Goal: Information Seeking & Learning: Learn about a topic

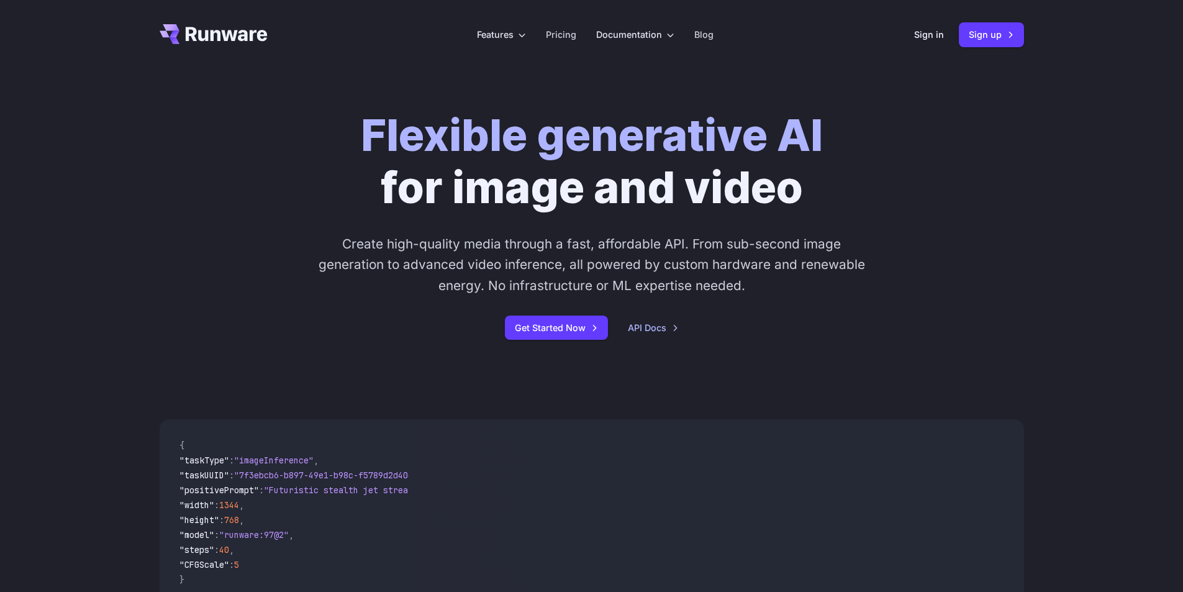
scroll to position [248, 0]
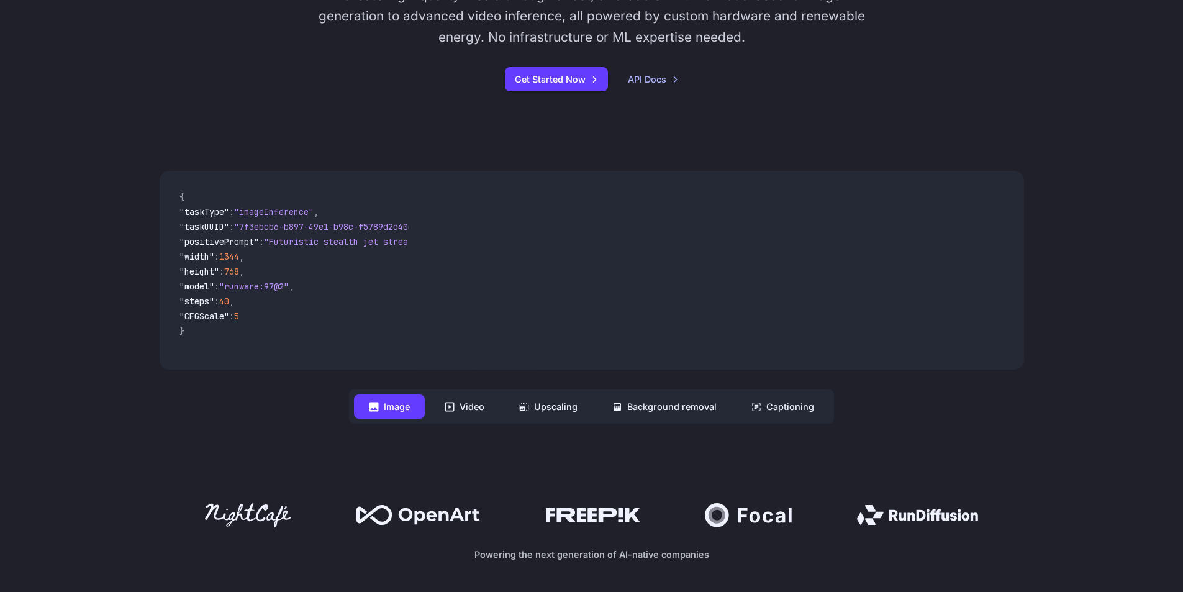
drag, startPoint x: 253, startPoint y: 358, endPoint x: 334, endPoint y: 351, distance: 81.7
click at [334, 351] on code "{ "taskType" : "imageInference" , "taskUUID" : "7f3ebcb6-b897-49e1-b98c-f5789d2…" at bounding box center [289, 270] width 240 height 179
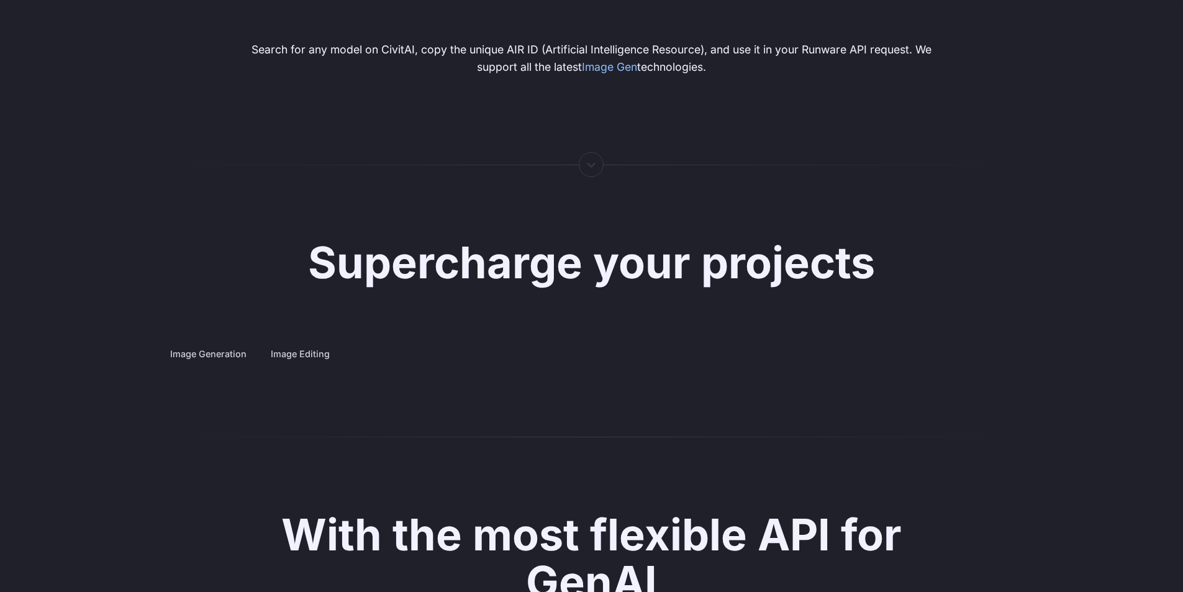
scroll to position [2235, 0]
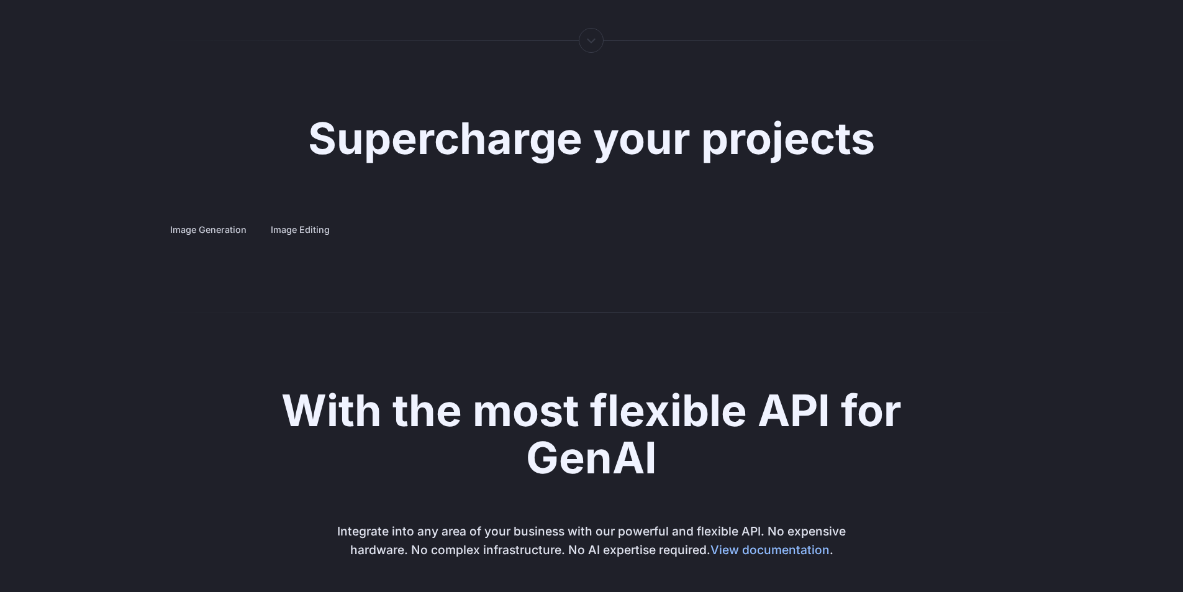
click at [311, 219] on label "Image Editing" at bounding box center [300, 230] width 80 height 22
click at [165, 219] on label "Image Generation" at bounding box center [208, 230] width 97 height 22
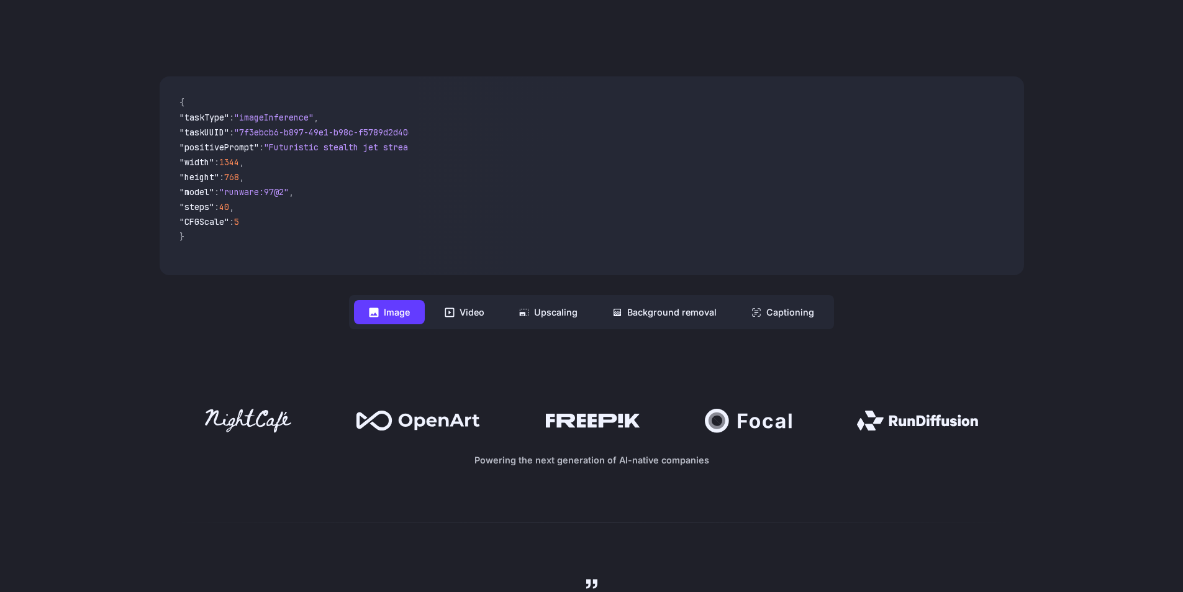
scroll to position [0, 0]
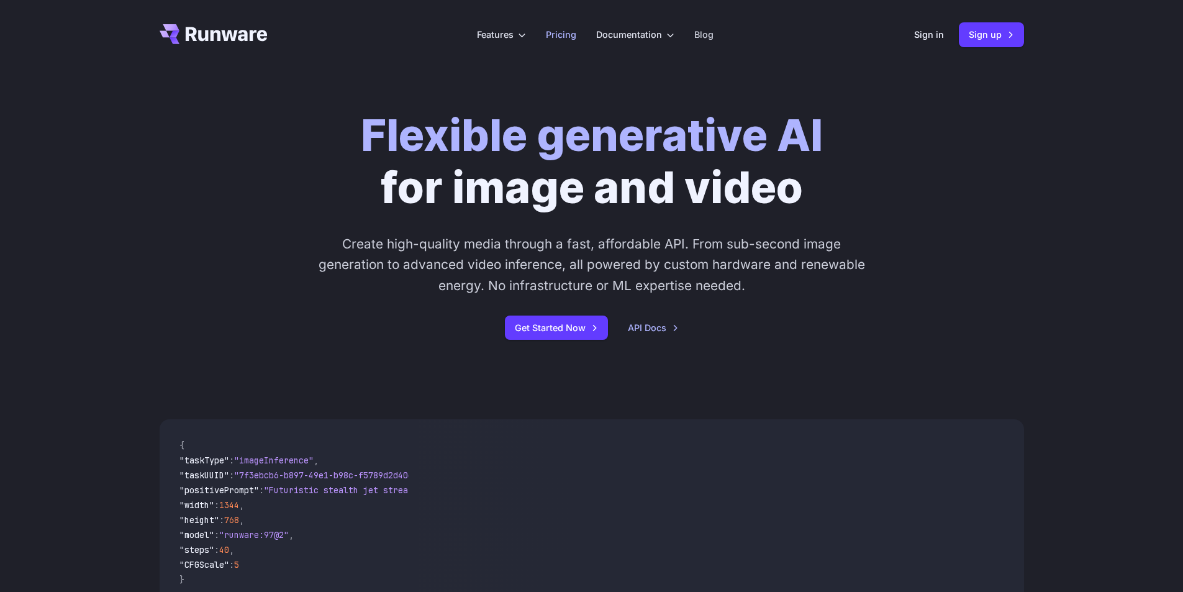
click at [568, 40] on link "Pricing" at bounding box center [561, 34] width 30 height 14
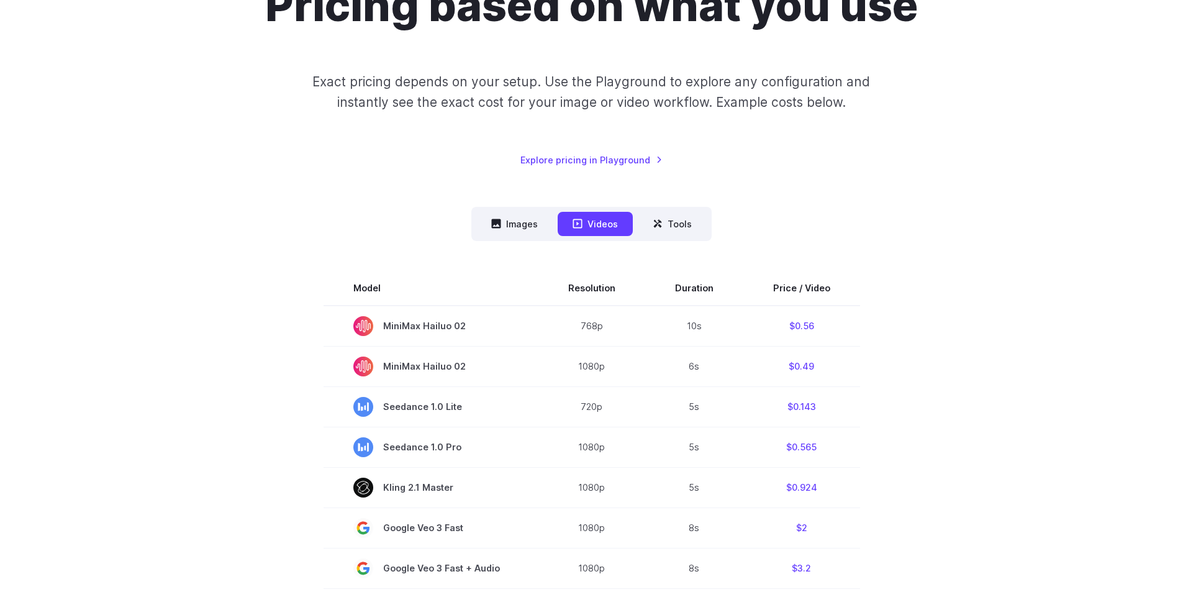
scroll to position [186, 0]
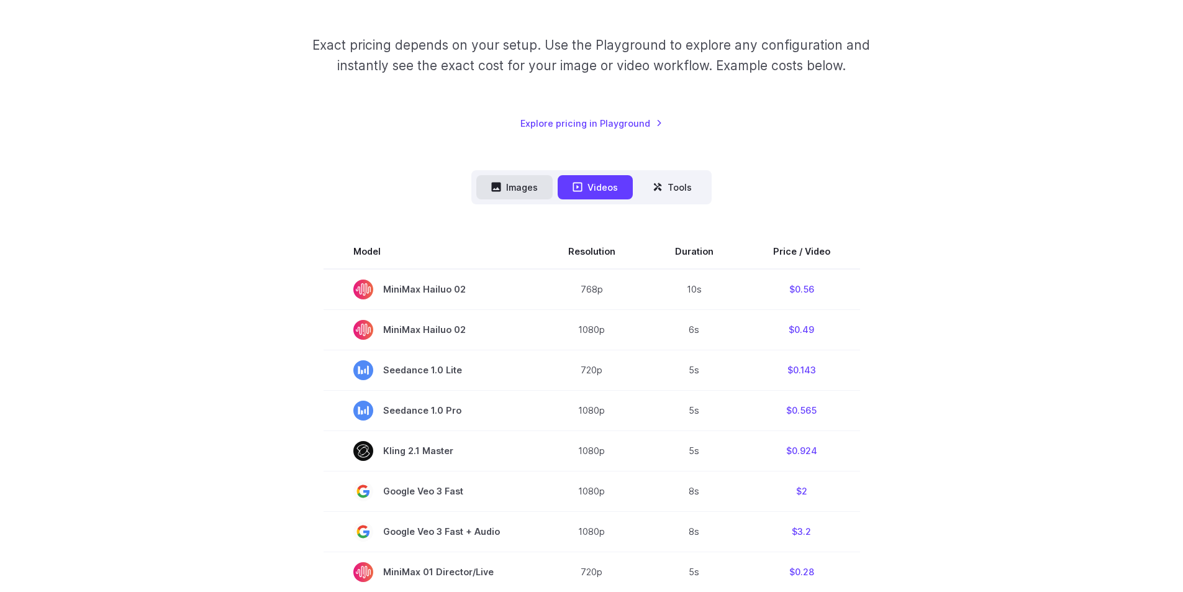
click at [516, 187] on button "Images" at bounding box center [514, 187] width 76 height 24
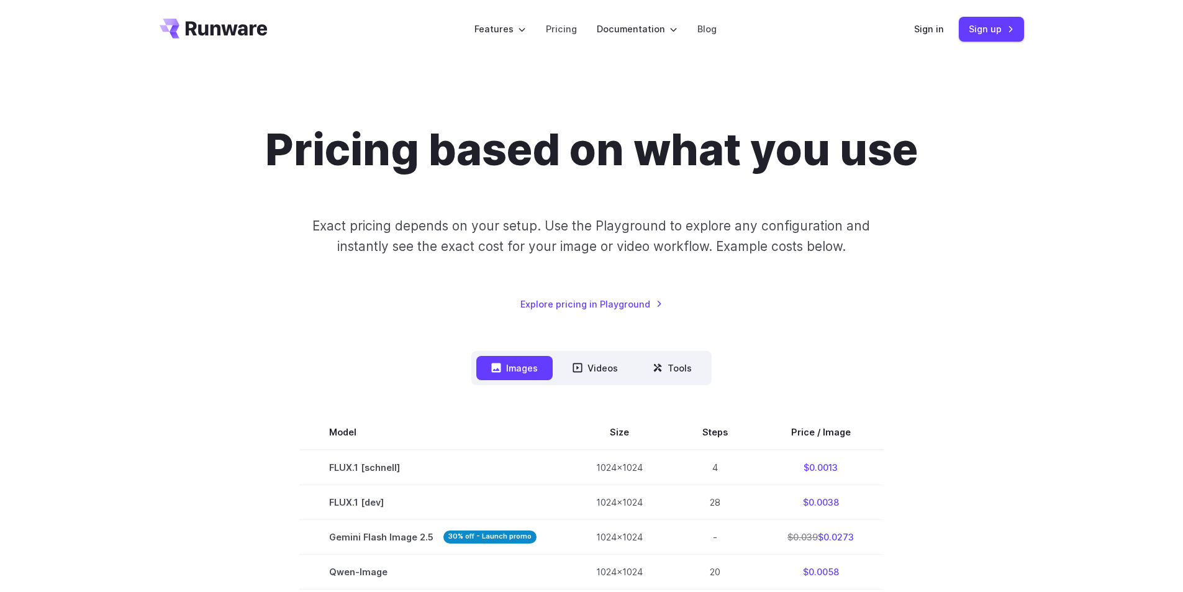
scroll to position [0, 0]
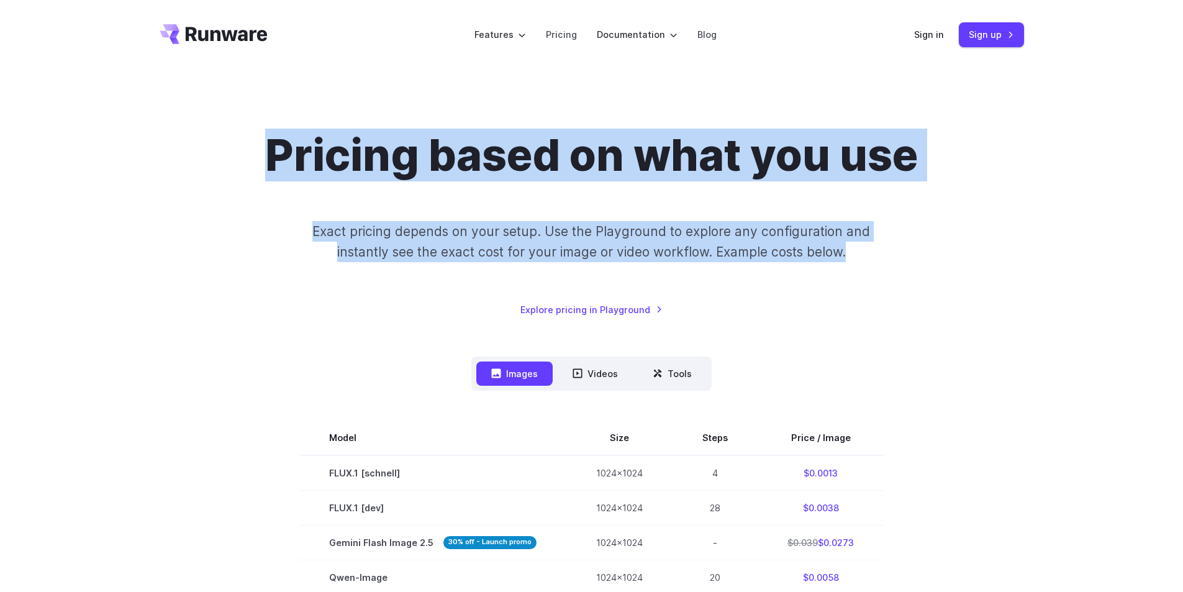
drag, startPoint x: 267, startPoint y: 153, endPoint x: 855, endPoint y: 279, distance: 601.2
click at [855, 279] on div "Pricing based on what you use Exact pricing depends on your setup. Use the Play…" at bounding box center [592, 222] width 864 height 187
click at [852, 283] on div "Pricing based on what you use Exact pricing depends on your setup. Use the Play…" at bounding box center [592, 222] width 864 height 187
drag, startPoint x: 846, startPoint y: 254, endPoint x: 269, endPoint y: 158, distance: 584.1
click at [269, 158] on div "Pricing based on what you use Exact pricing depends on your setup. Use the Play…" at bounding box center [592, 222] width 864 height 187
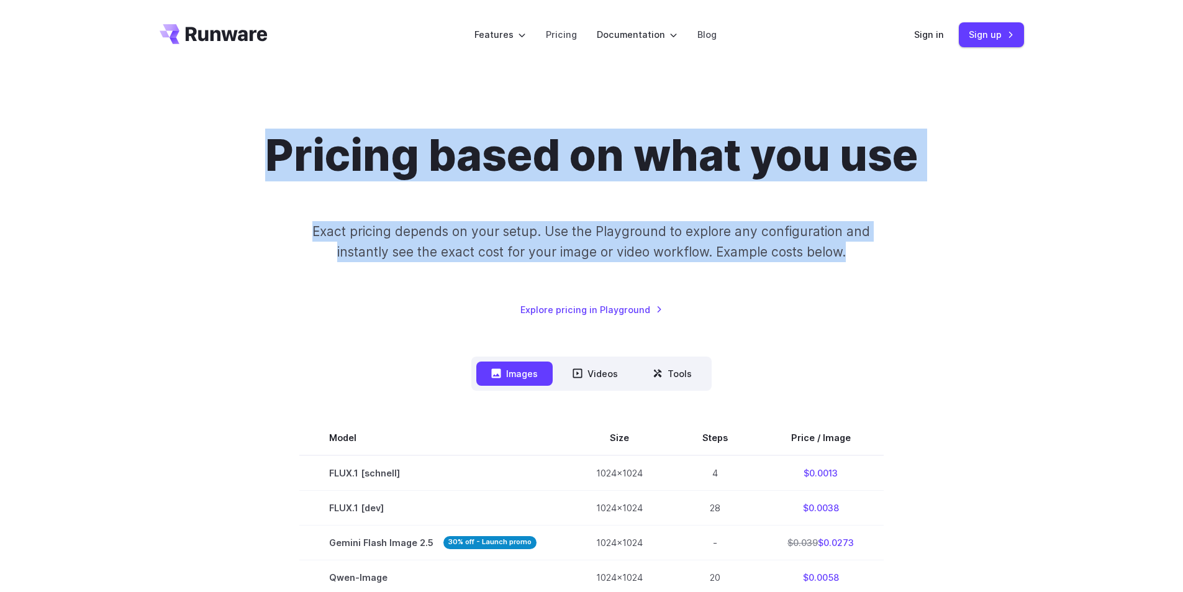
click at [232, 190] on div "Pricing based on what you use Exact pricing depends on your setup. Use the Play…" at bounding box center [592, 222] width 864 height 187
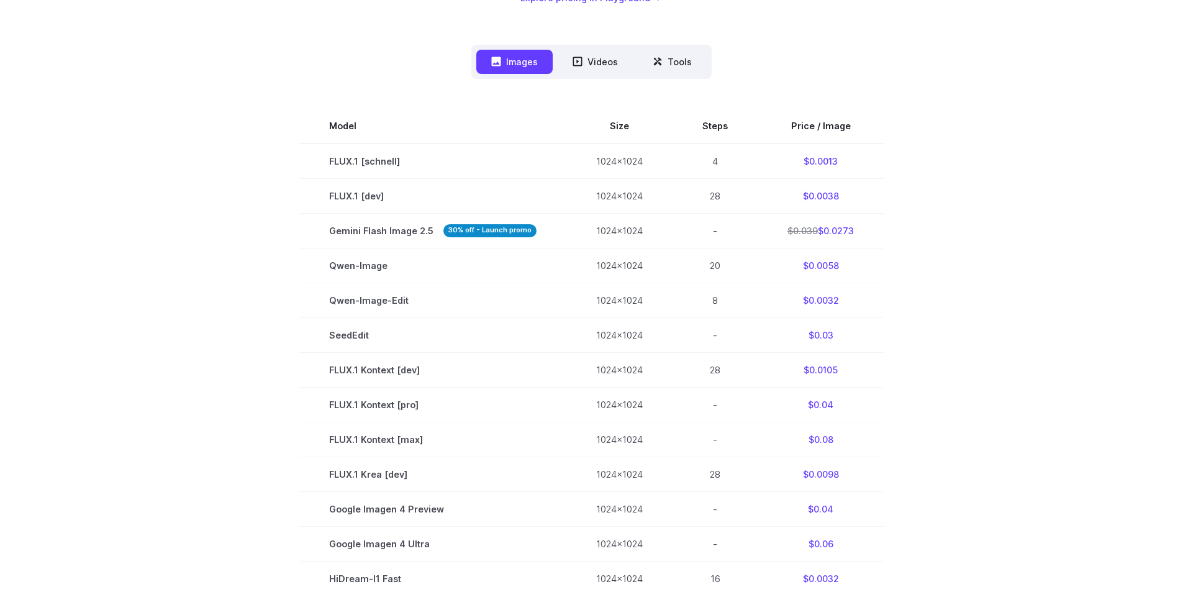
scroll to position [310, 0]
click at [677, 66] on button "Tools" at bounding box center [672, 63] width 69 height 24
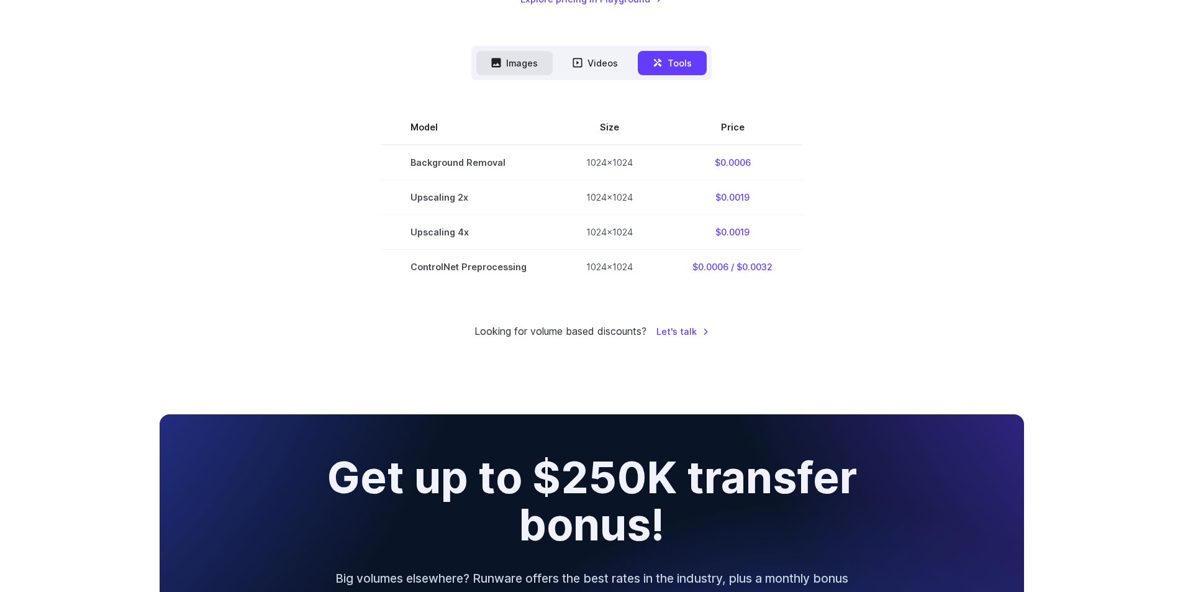
click at [513, 68] on button "Images" at bounding box center [514, 63] width 76 height 24
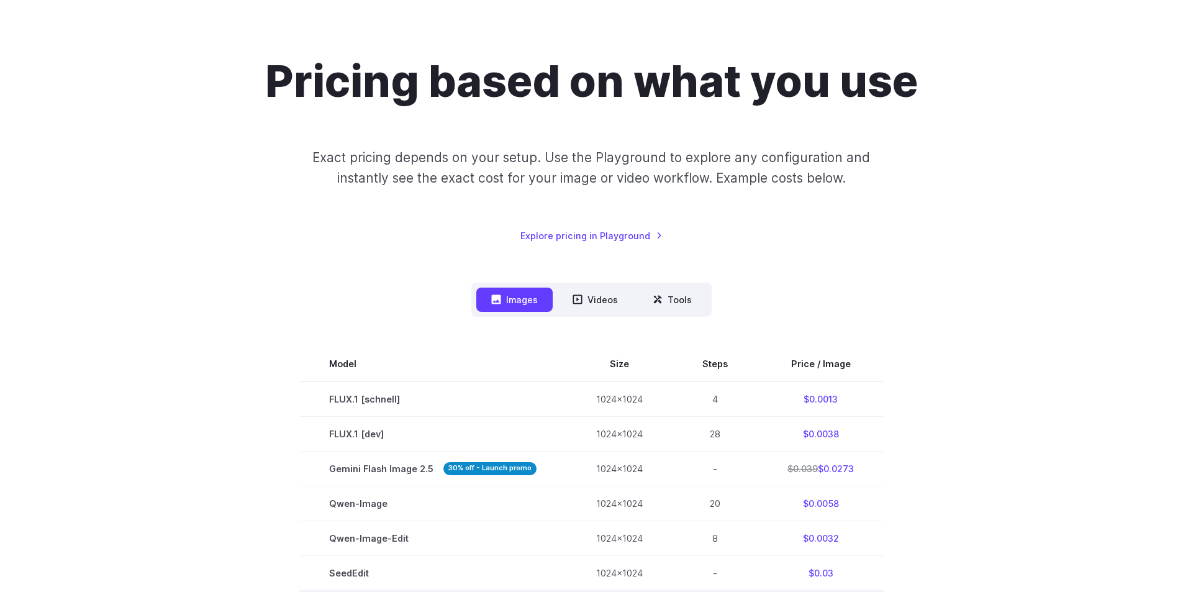
scroll to position [0, 0]
